Goal: Find specific page/section: Locate a particular part of the current website

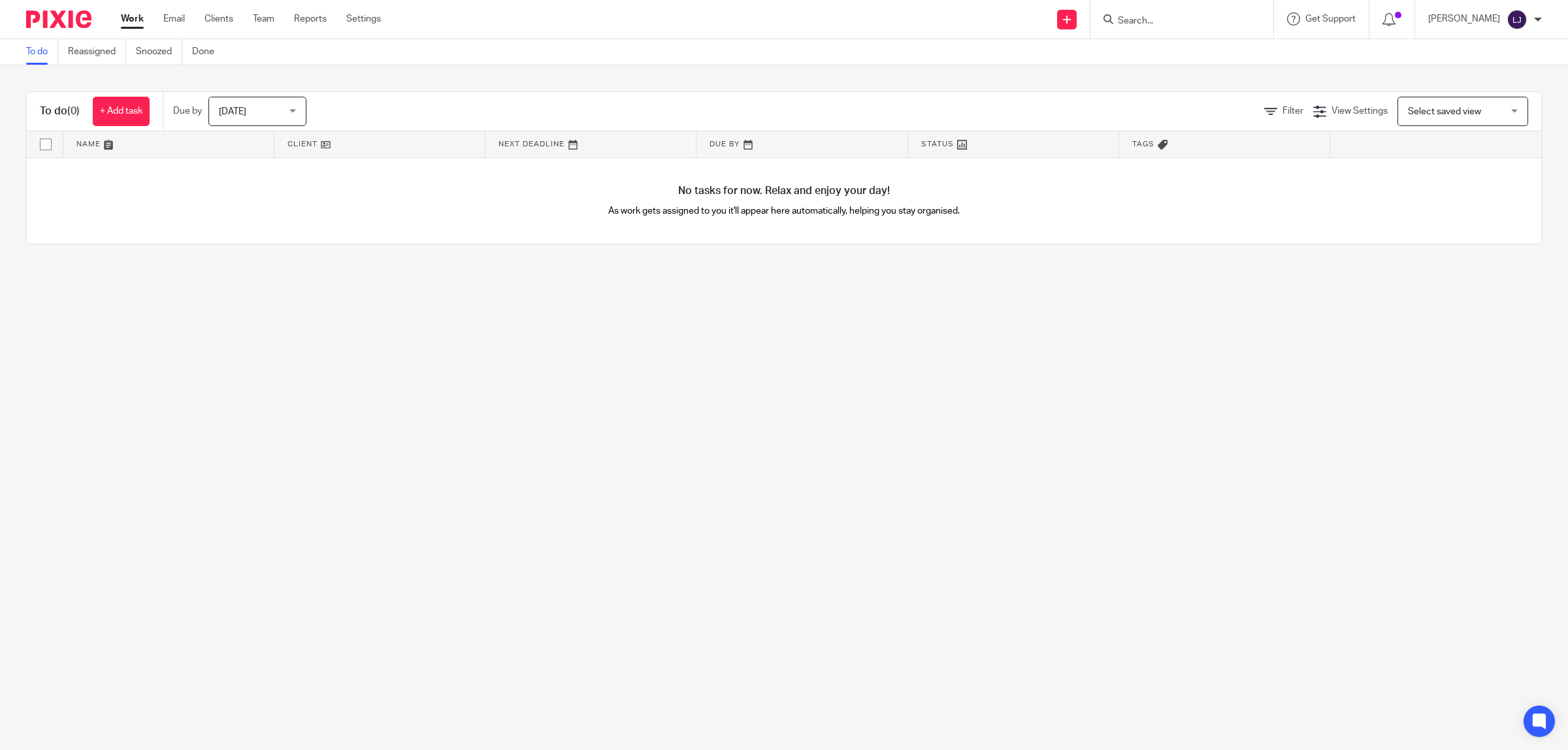
click at [397, 207] on div "No tasks for now. Relax and enjoy your day! As work gets assigned to you it'll …" at bounding box center [784, 201] width 1514 height 86
click at [1174, 24] on input "Search" at bounding box center [1175, 22] width 117 height 12
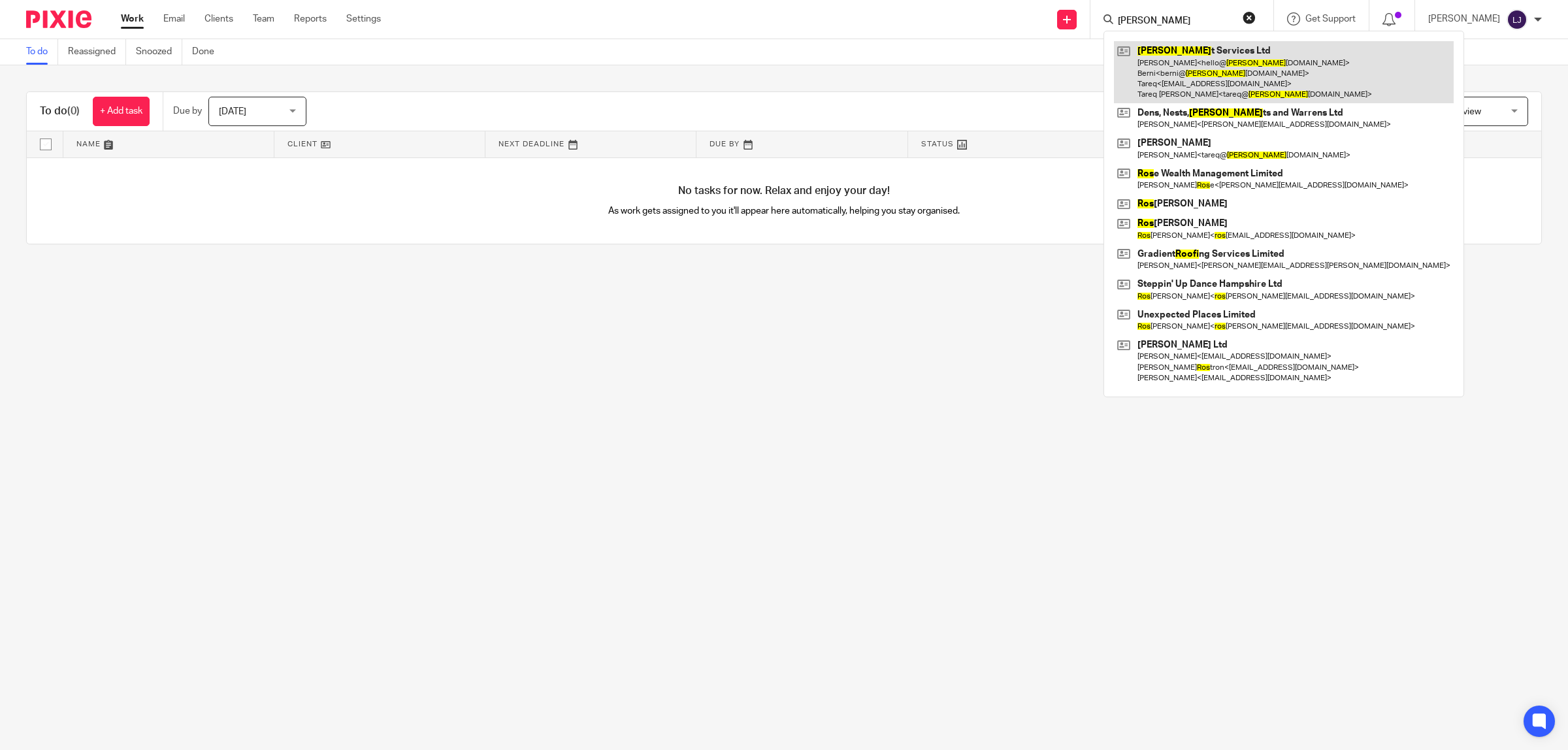
type input "[PERSON_NAME]"
click at [1305, 88] on link at bounding box center [1284, 72] width 340 height 62
click at [1258, 70] on link at bounding box center [1284, 72] width 340 height 62
click at [1210, 88] on link at bounding box center [1284, 72] width 340 height 62
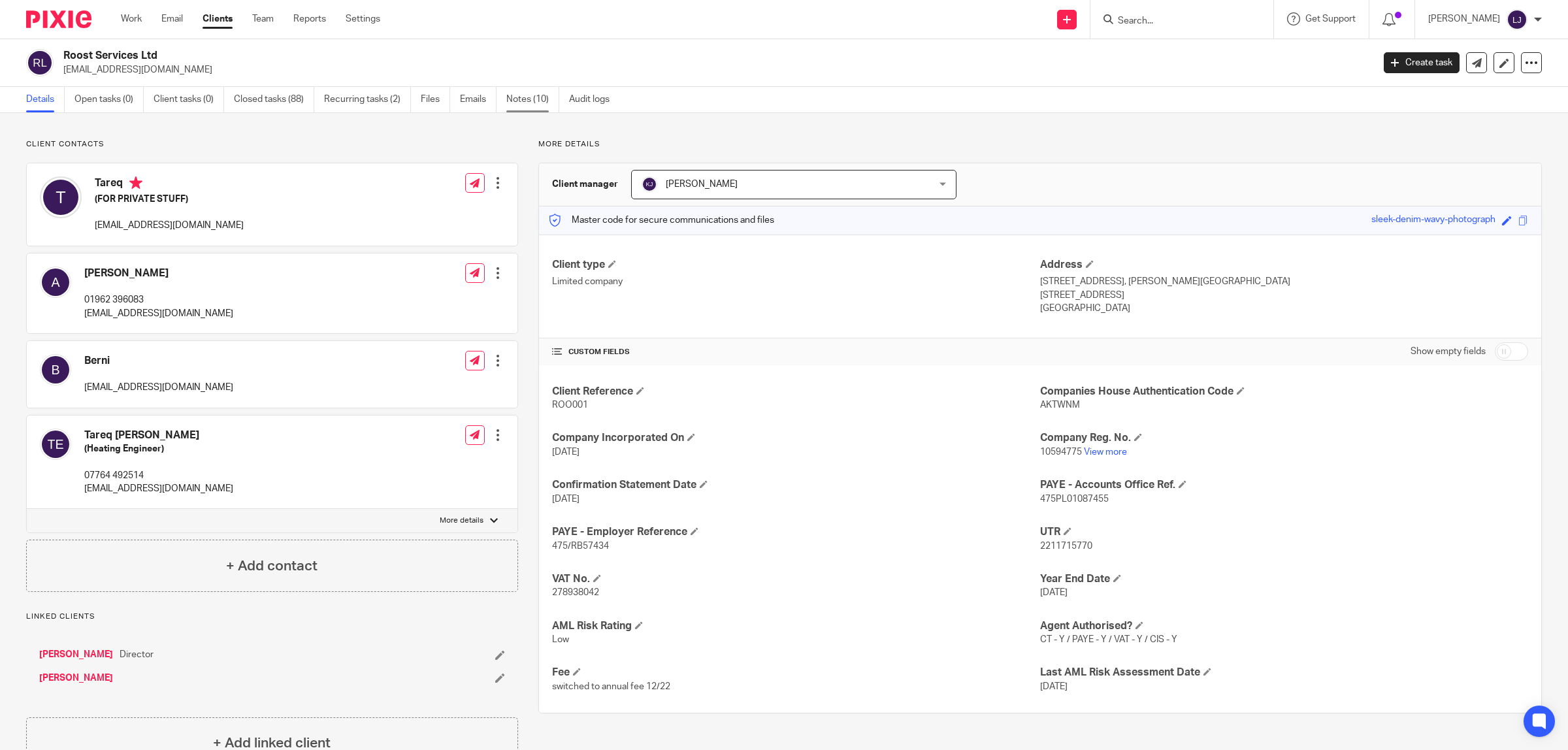
click at [527, 102] on link "Notes (10)" at bounding box center [532, 99] width 53 height 25
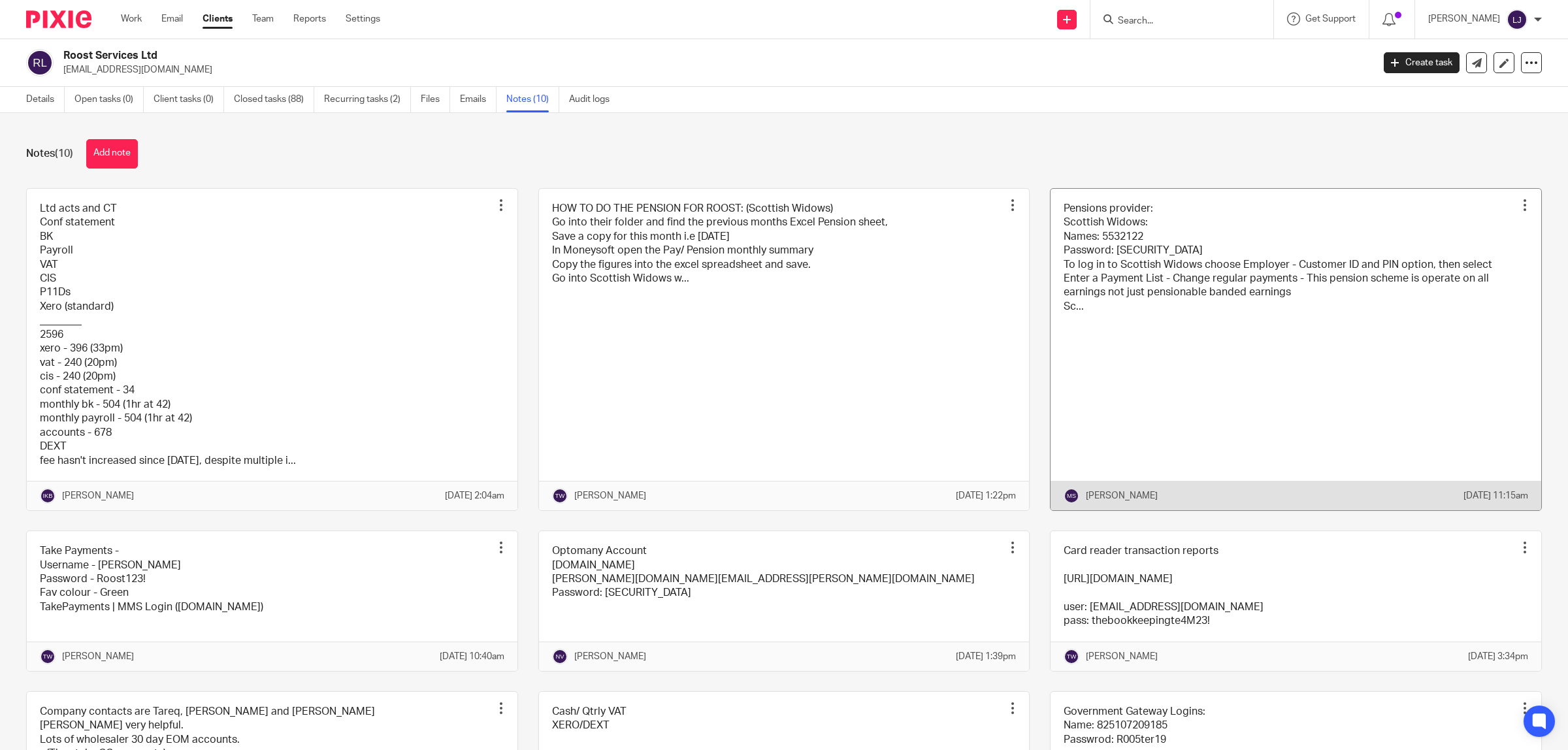
click at [1277, 347] on link at bounding box center [1295, 349] width 491 height 321
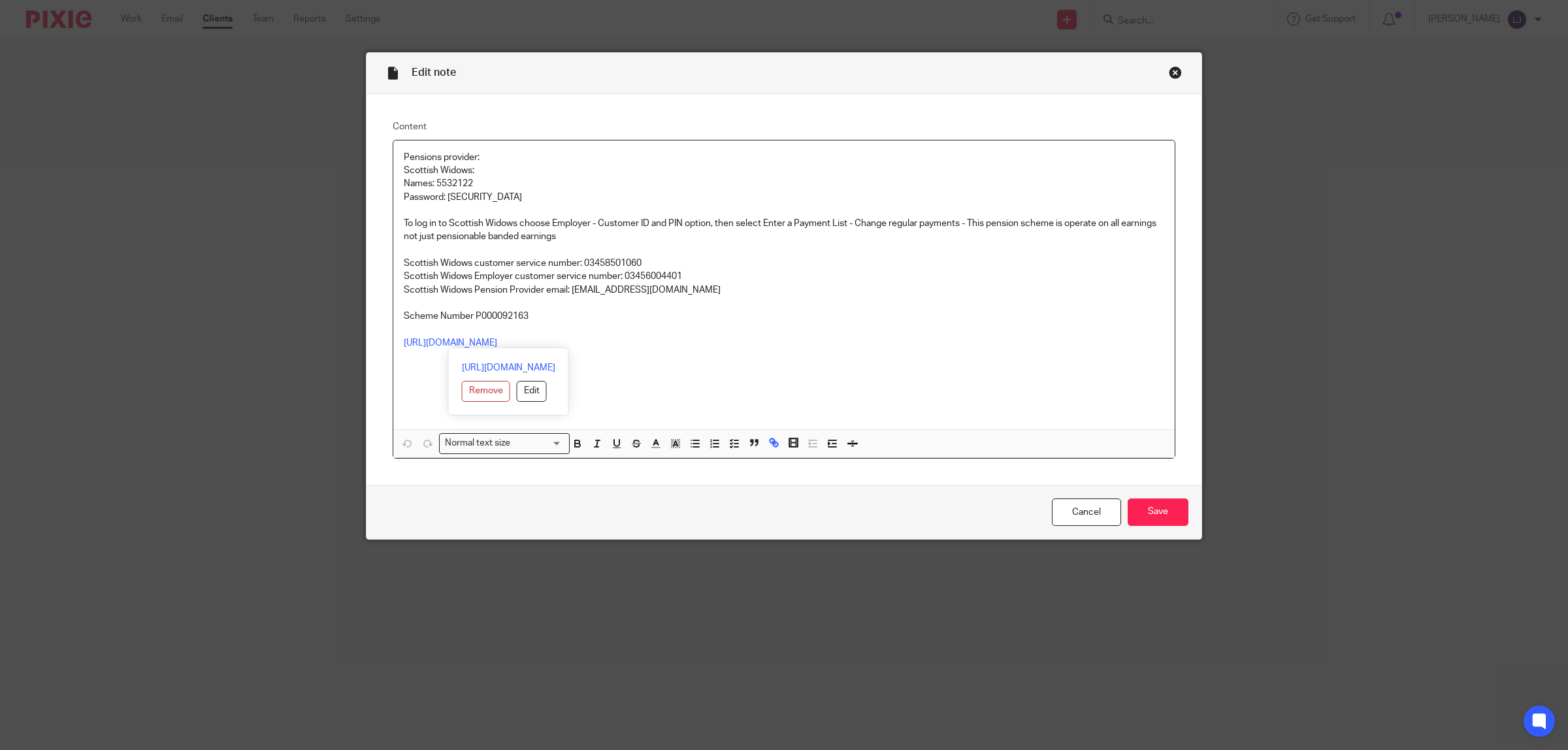
drag, startPoint x: 602, startPoint y: 341, endPoint x: 474, endPoint y: 330, distance: 128.5
click at [474, 330] on div "Pensions provider: Scottish Widows: Names: 5532122 Password: 39284350 To log in…" at bounding box center [784, 285] width 781 height 289
copy div "https://workplace.secure.scottishwidows.co.uk/#/"
